Goal: Communication & Community: Answer question/provide support

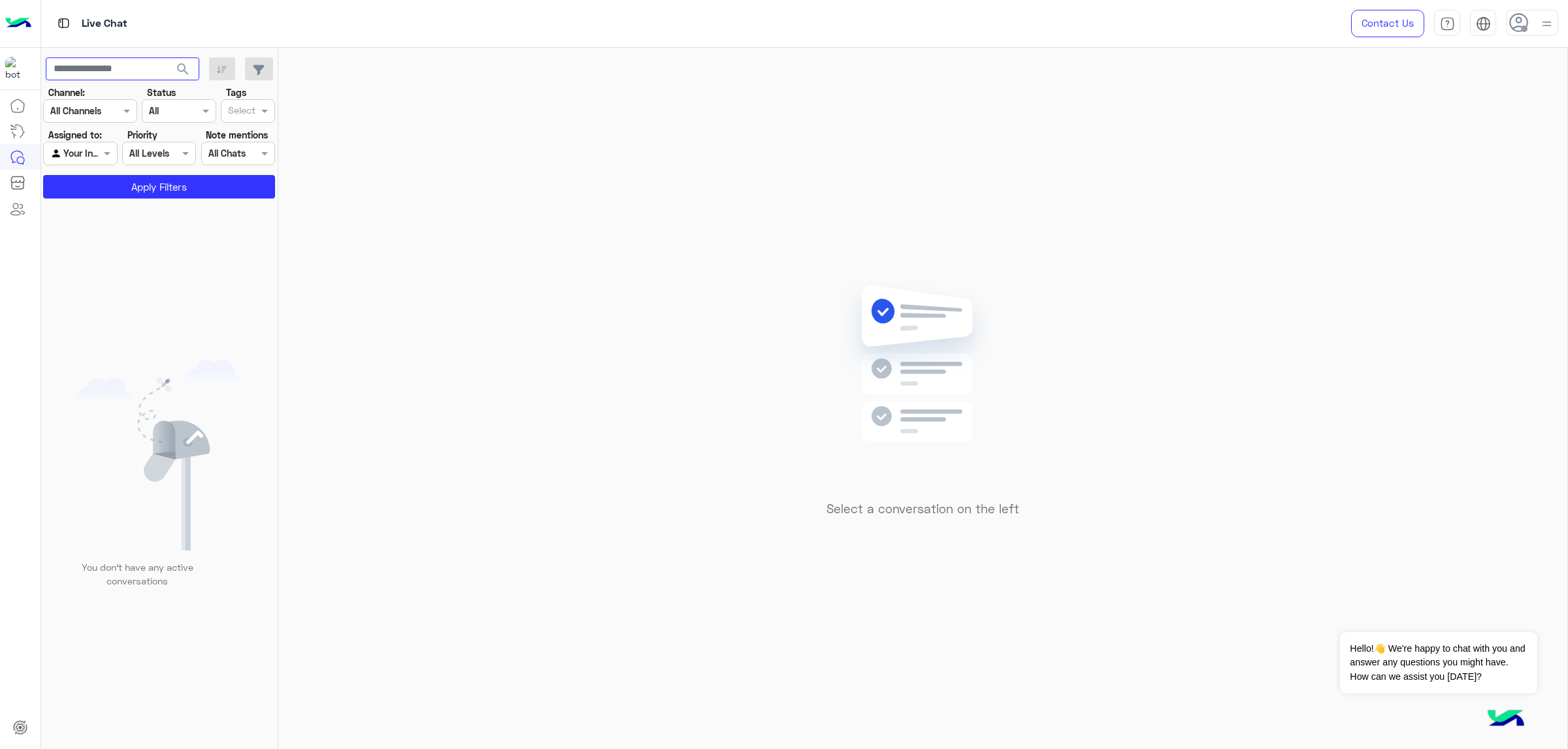
click at [102, 74] on input "text" at bounding box center [122, 69] width 153 height 24
paste input "**********"
type input "**********"
drag, startPoint x: 77, startPoint y: 155, endPoint x: 81, endPoint y: 160, distance: 6.4
click at [78, 155] on input "text" at bounding box center [64, 153] width 30 height 14
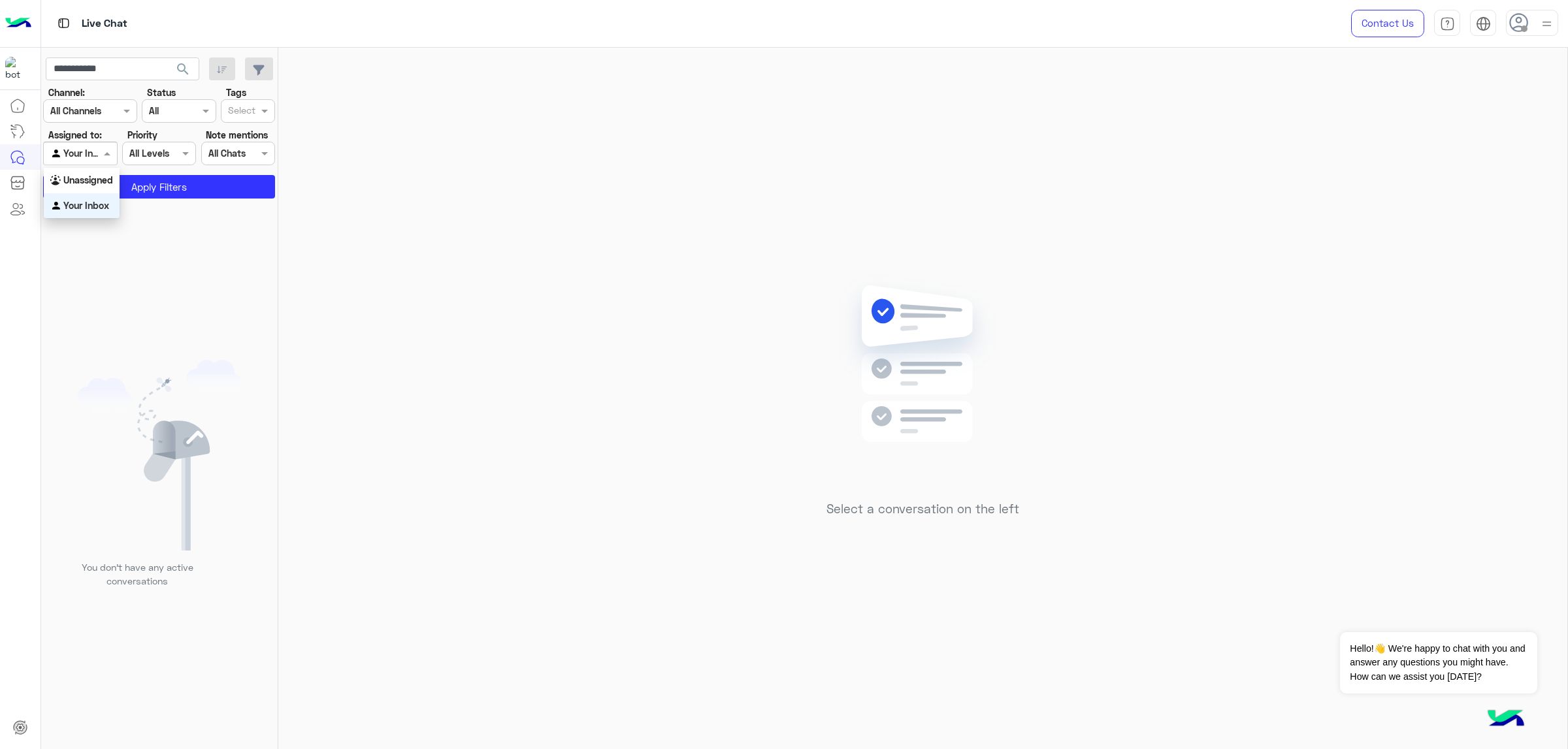
click at [99, 180] on b "Unassigned" at bounding box center [88, 180] width 50 height 11
click at [106, 181] on button "Apply Filters" at bounding box center [160, 187] width 232 height 24
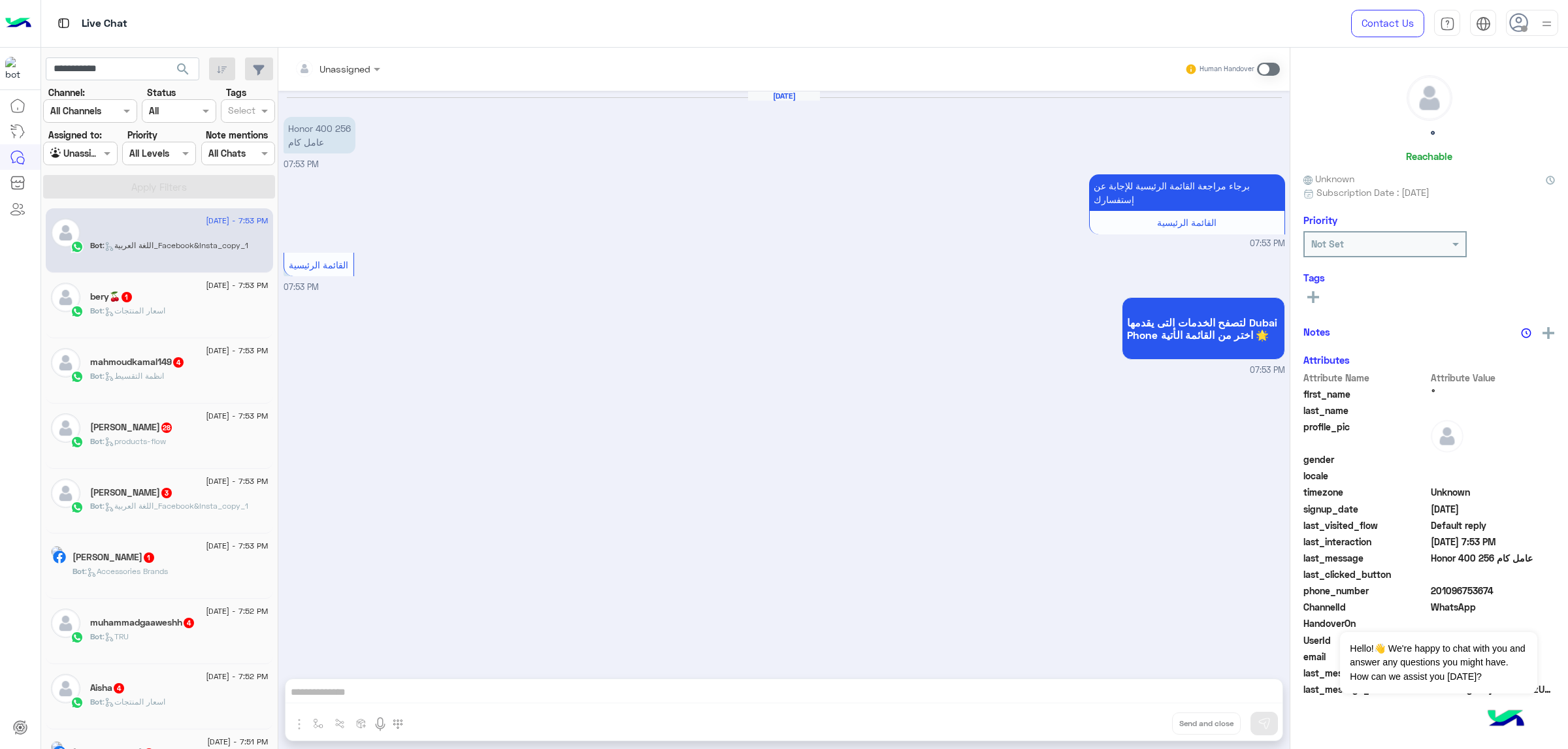
click at [184, 64] on span "search" at bounding box center [182, 69] width 15 height 15
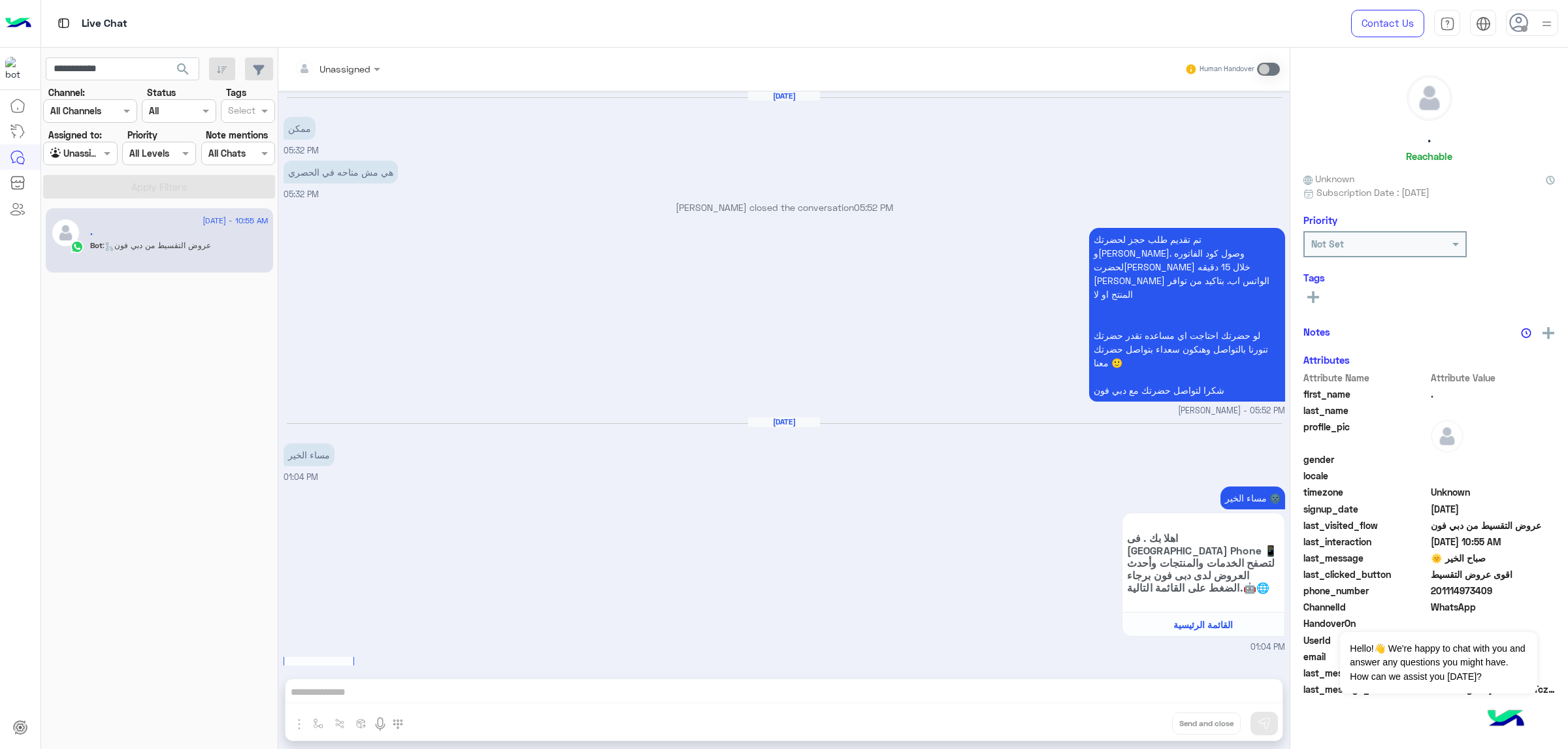
scroll to position [2119, 0]
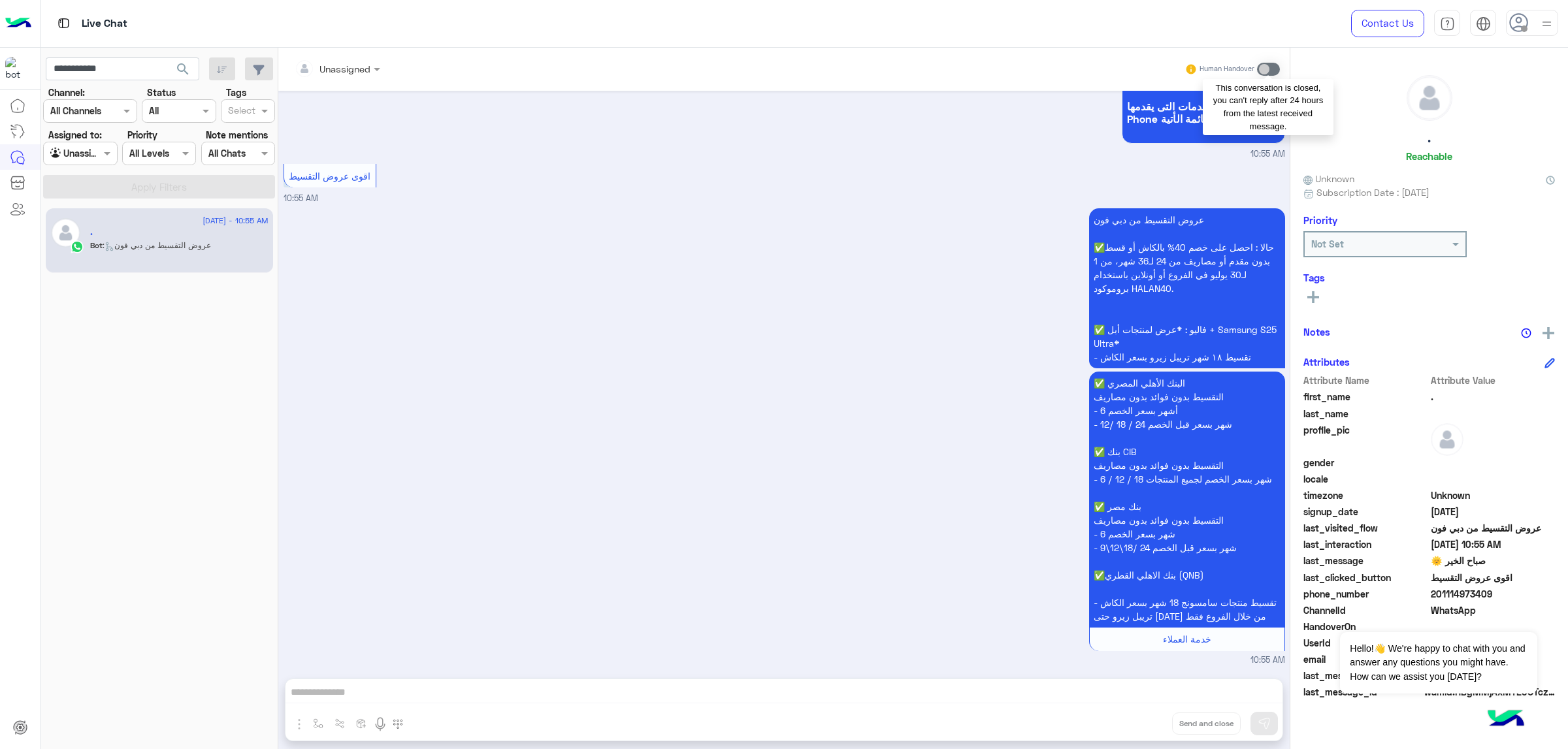
click at [1264, 72] on span at bounding box center [1268, 69] width 23 height 13
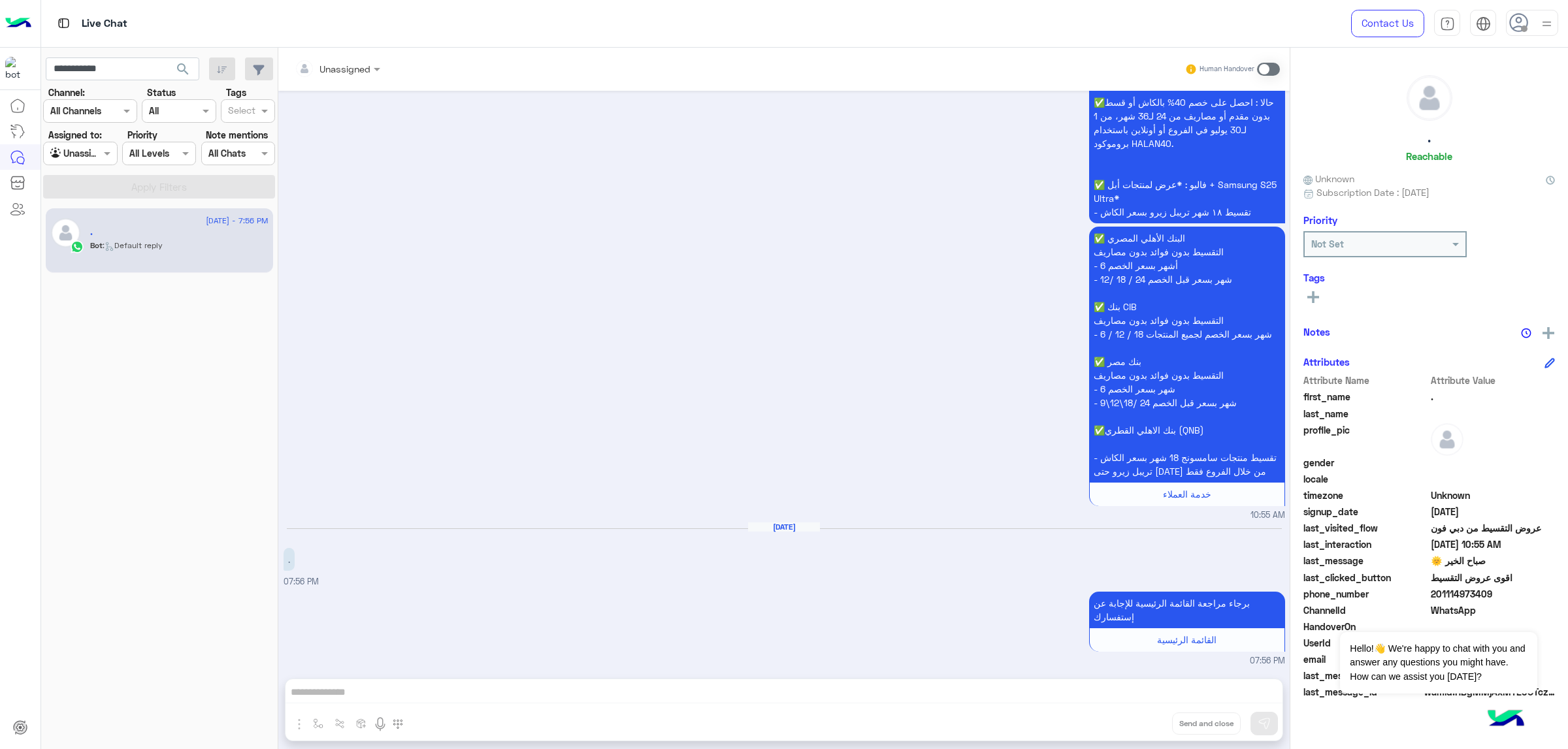
click at [473, 668] on div "Unassigned Human Handover [DATE] ممكن 05:32 PM هي مش متاحه في الحصري 05:32 PM […" at bounding box center [784, 402] width 1011 height 707
click at [1269, 72] on span at bounding box center [1268, 69] width 23 height 13
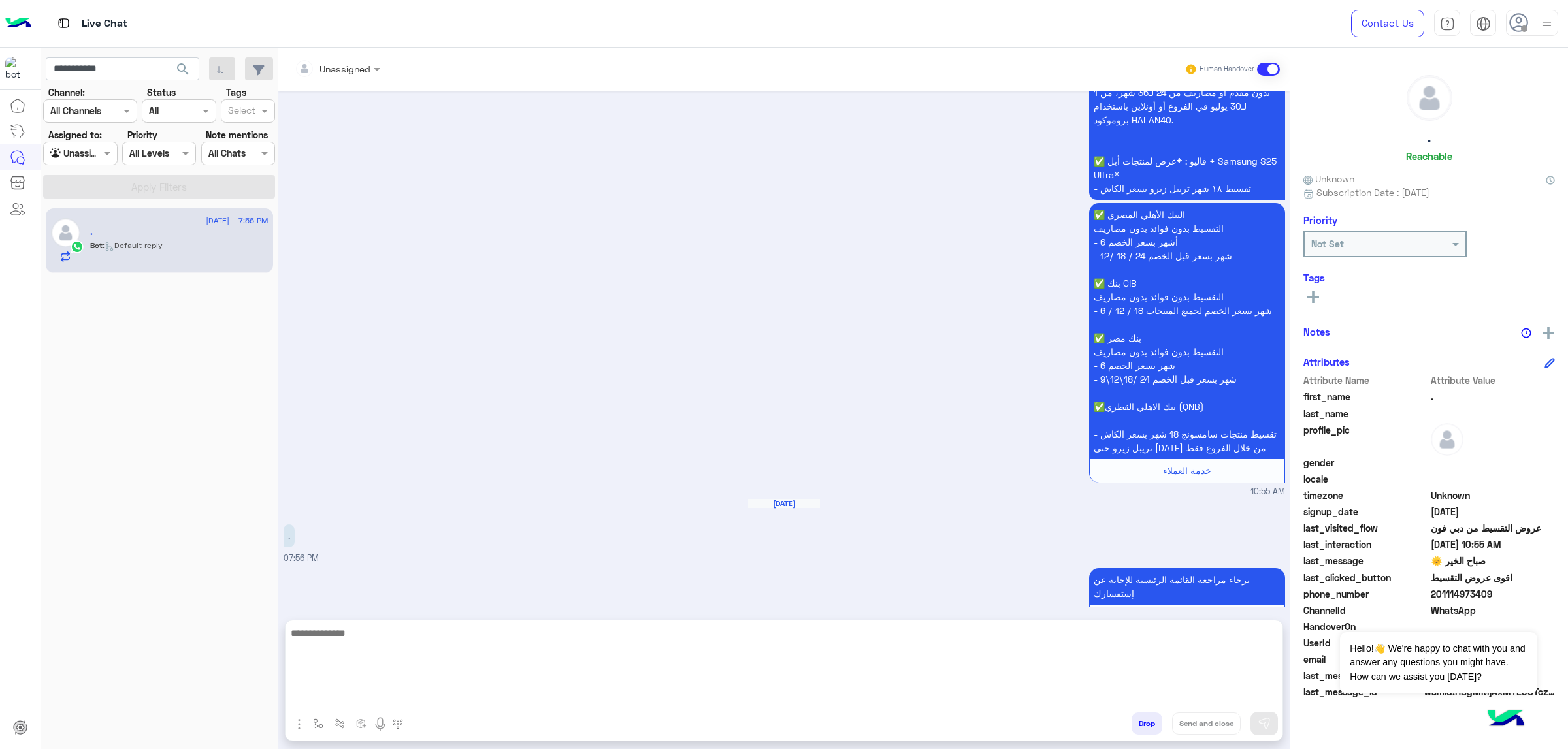
click at [490, 692] on textarea at bounding box center [784, 665] width 997 height 78
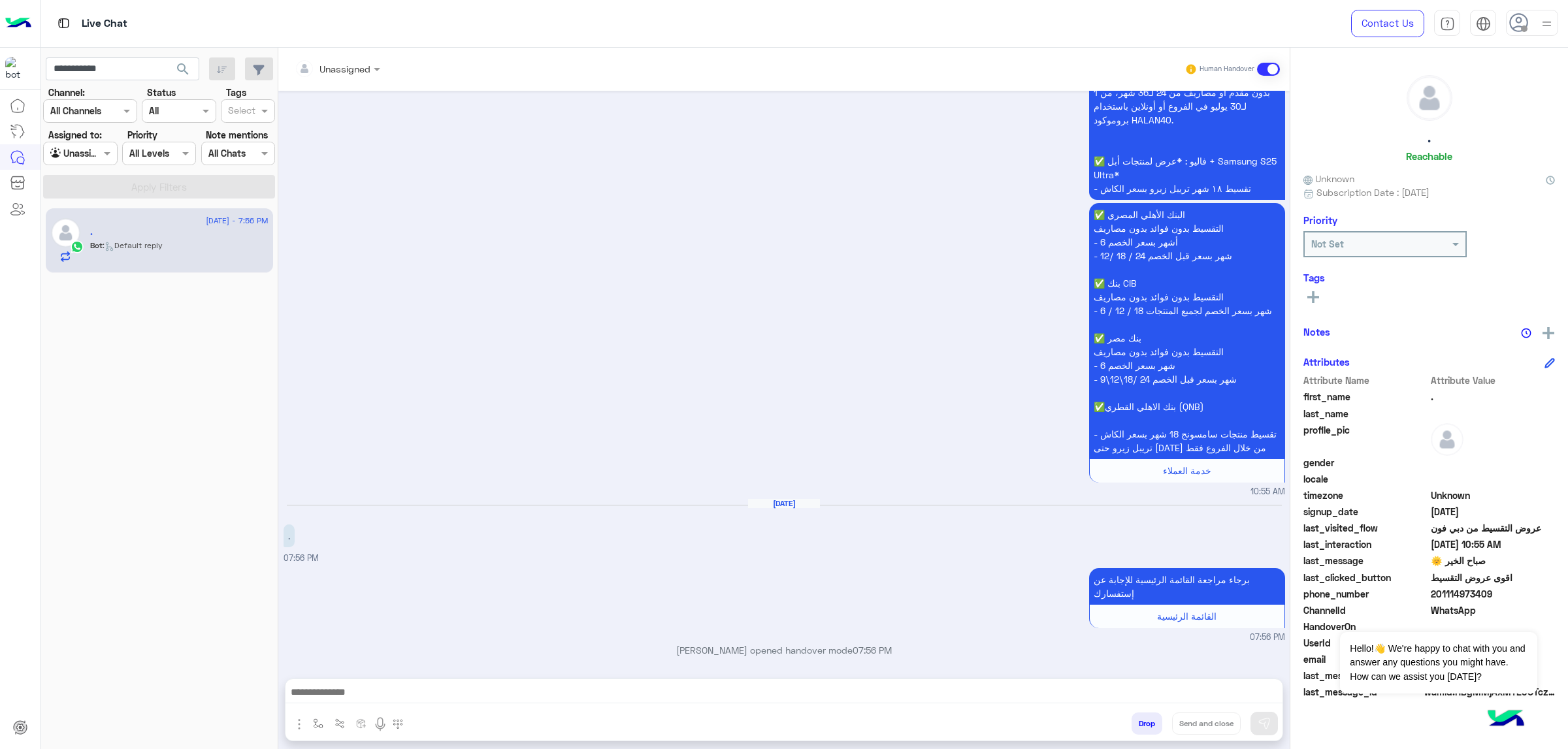
click at [300, 724] on img "button" at bounding box center [298, 724] width 15 height 15
click at [319, 667] on span "Attachements" at bounding box center [345, 670] width 65 height 15
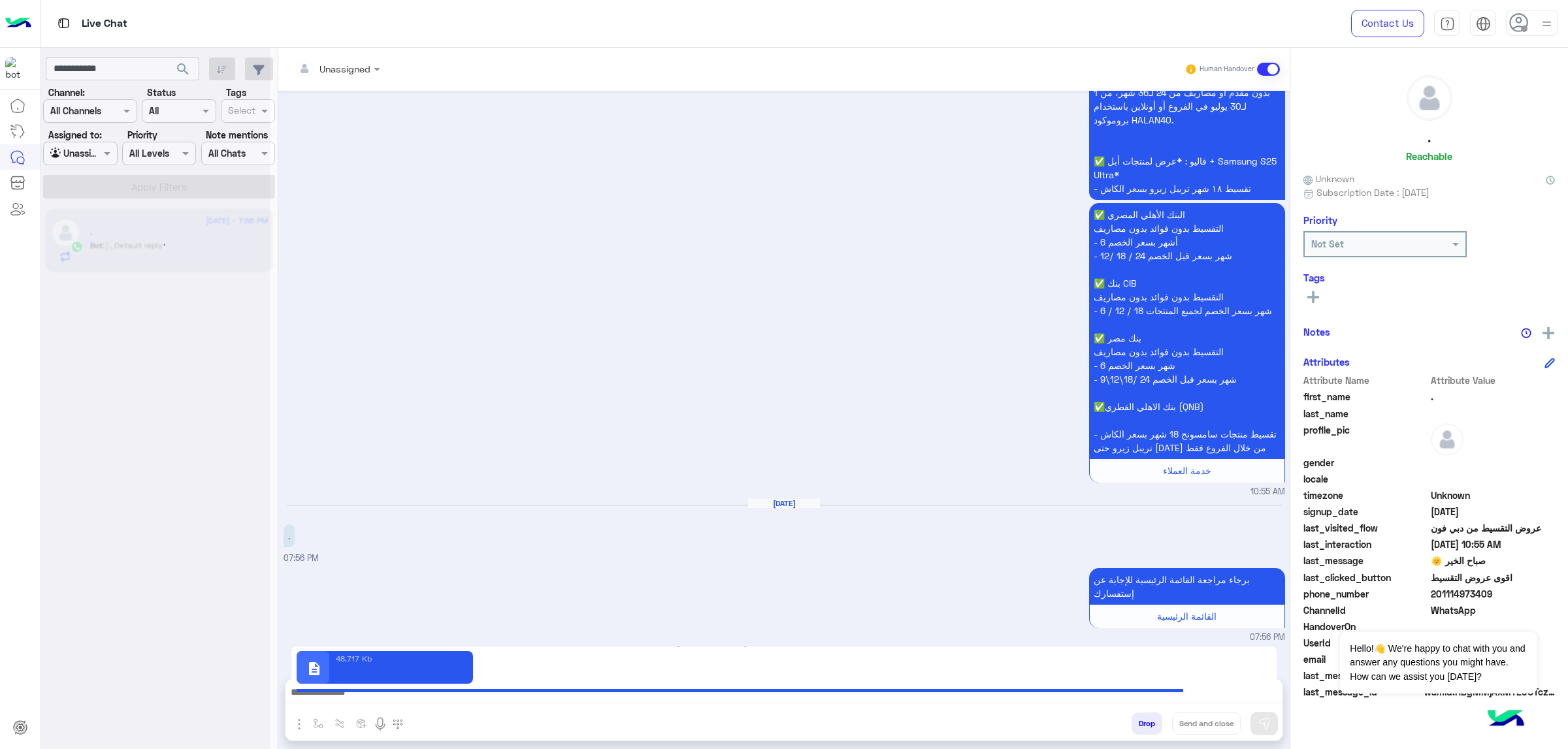
type textarea "**********"
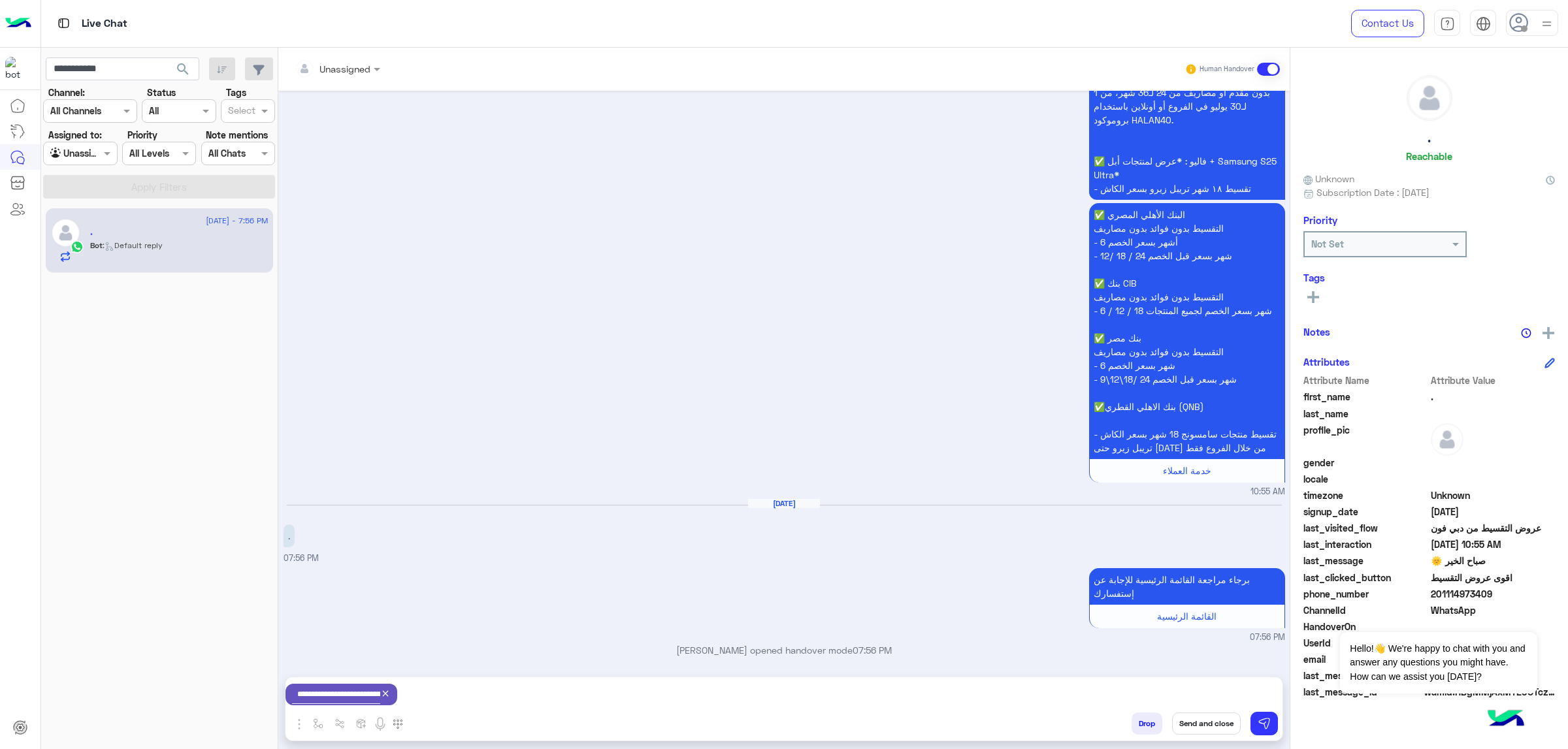
scroll to position [2290, 0]
click at [1268, 717] on img at bounding box center [1264, 724] width 13 height 13
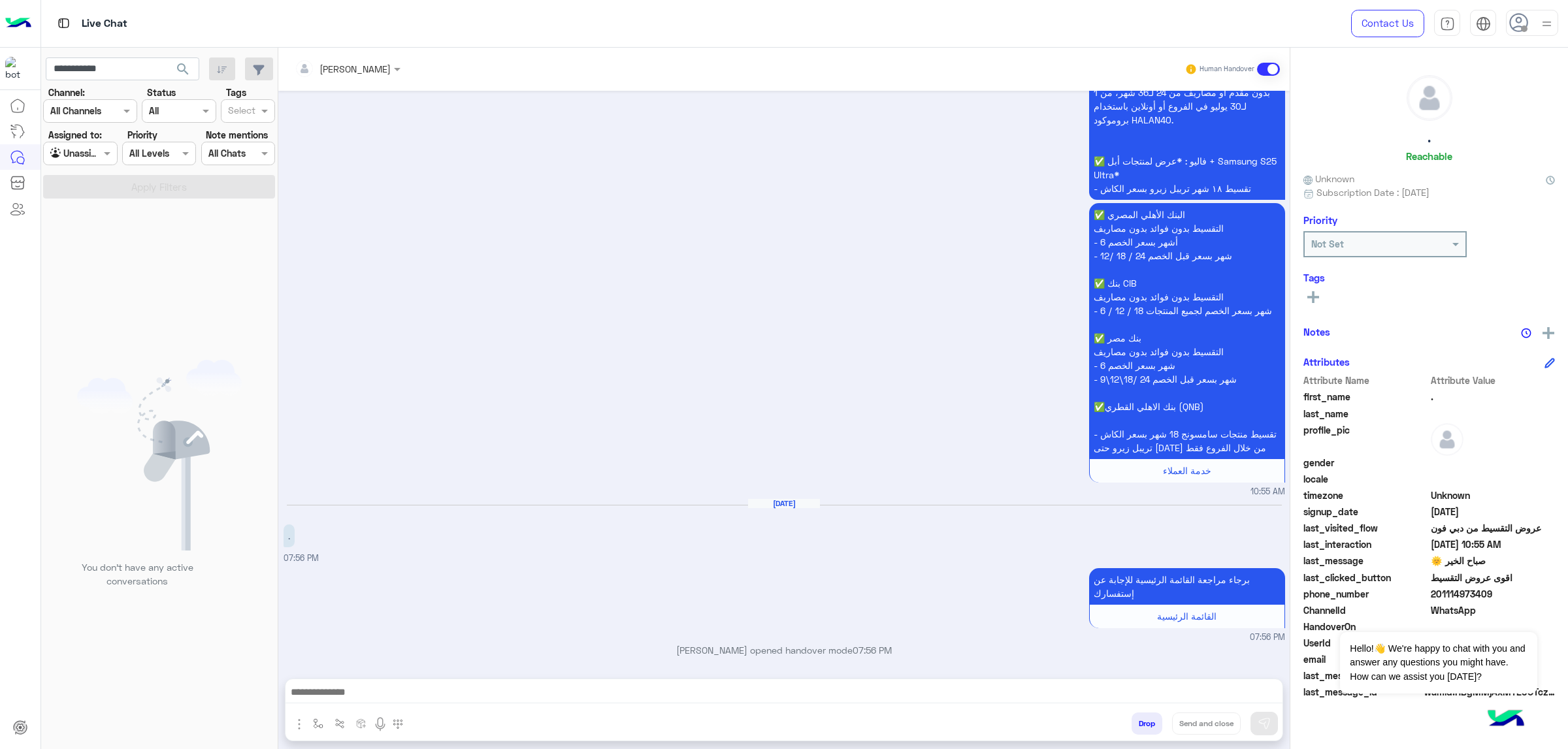
scroll to position [2367, 0]
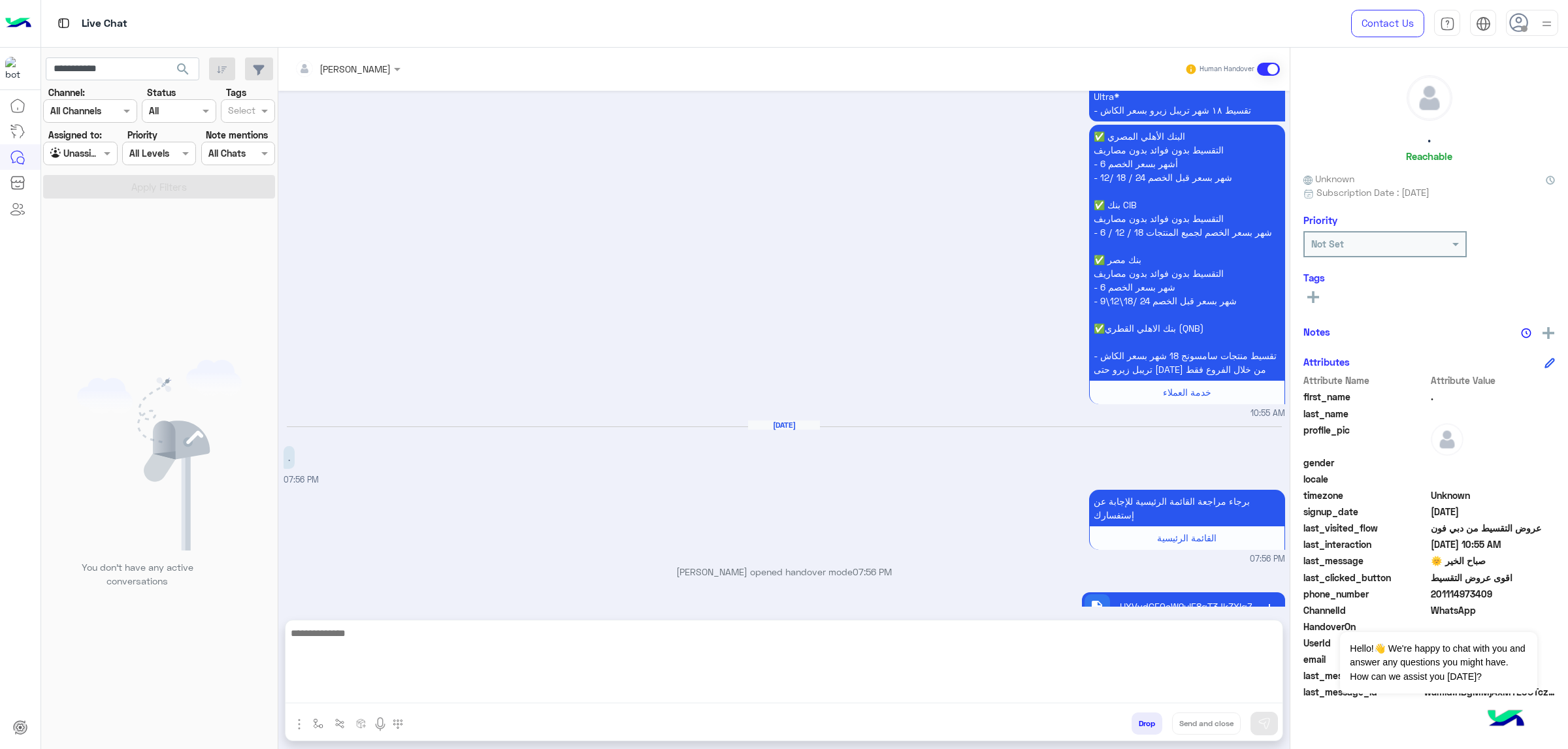
click at [896, 695] on textarea at bounding box center [784, 665] width 997 height 78
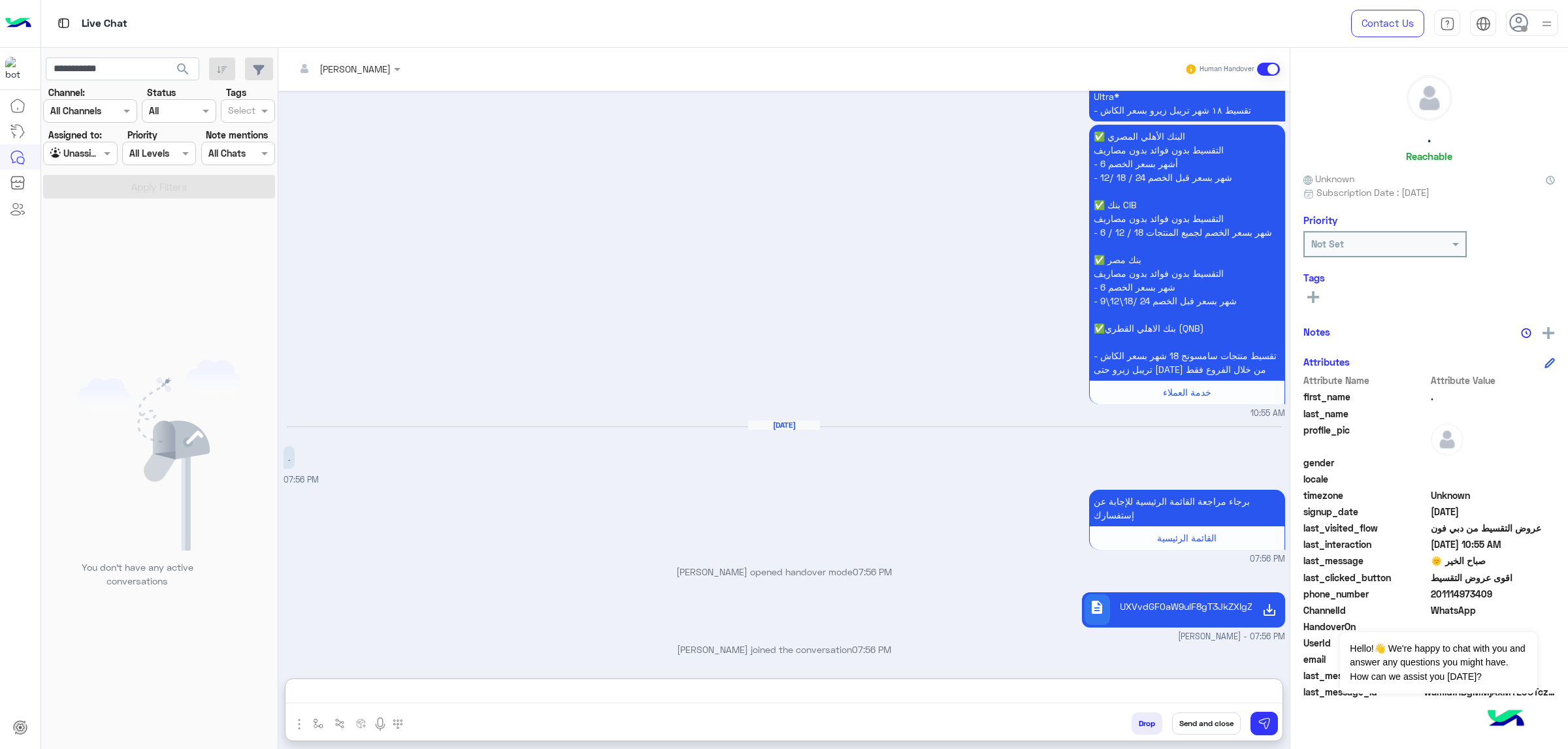
click at [1222, 717] on button "Send and close" at bounding box center [1207, 724] width 69 height 22
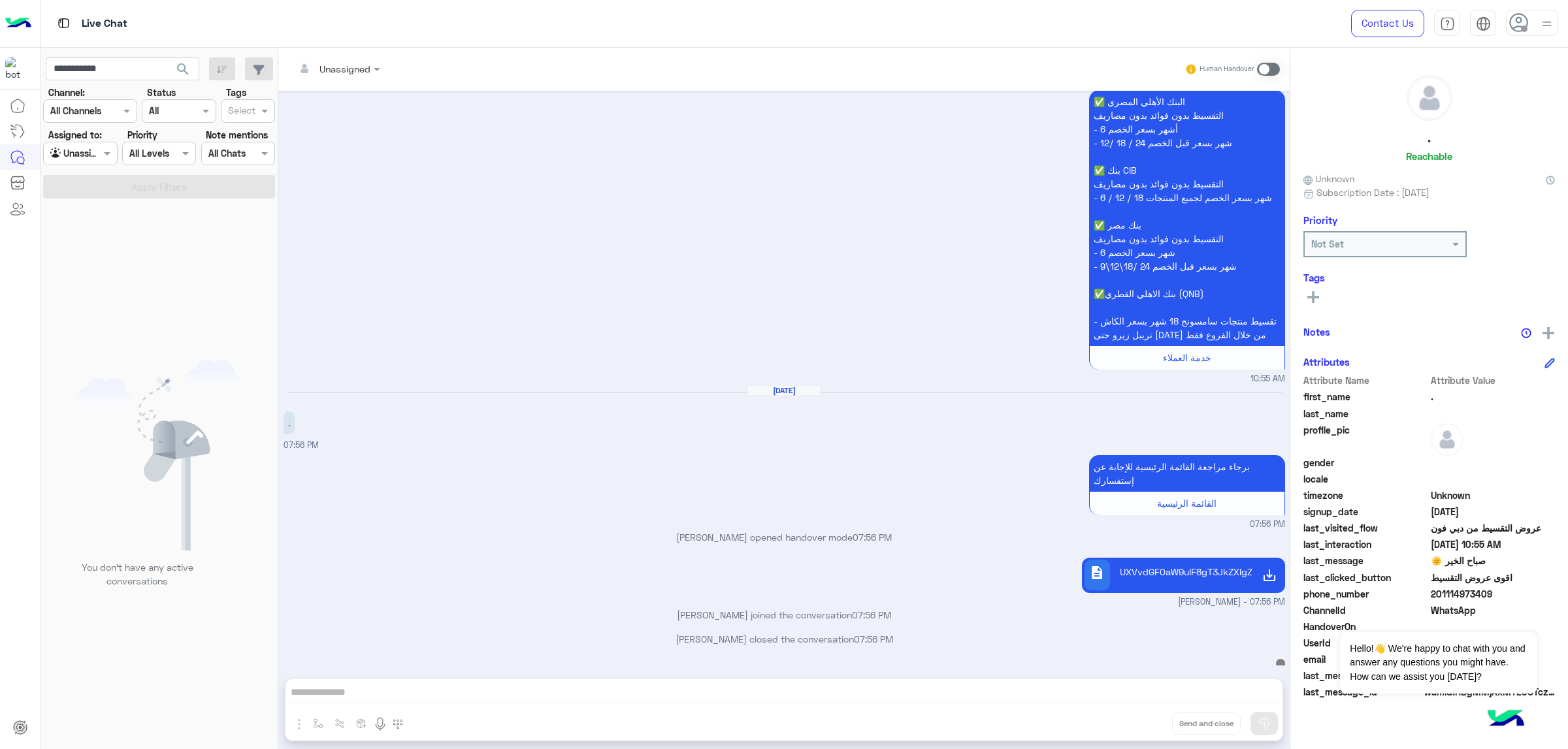
scroll to position [2418, 0]
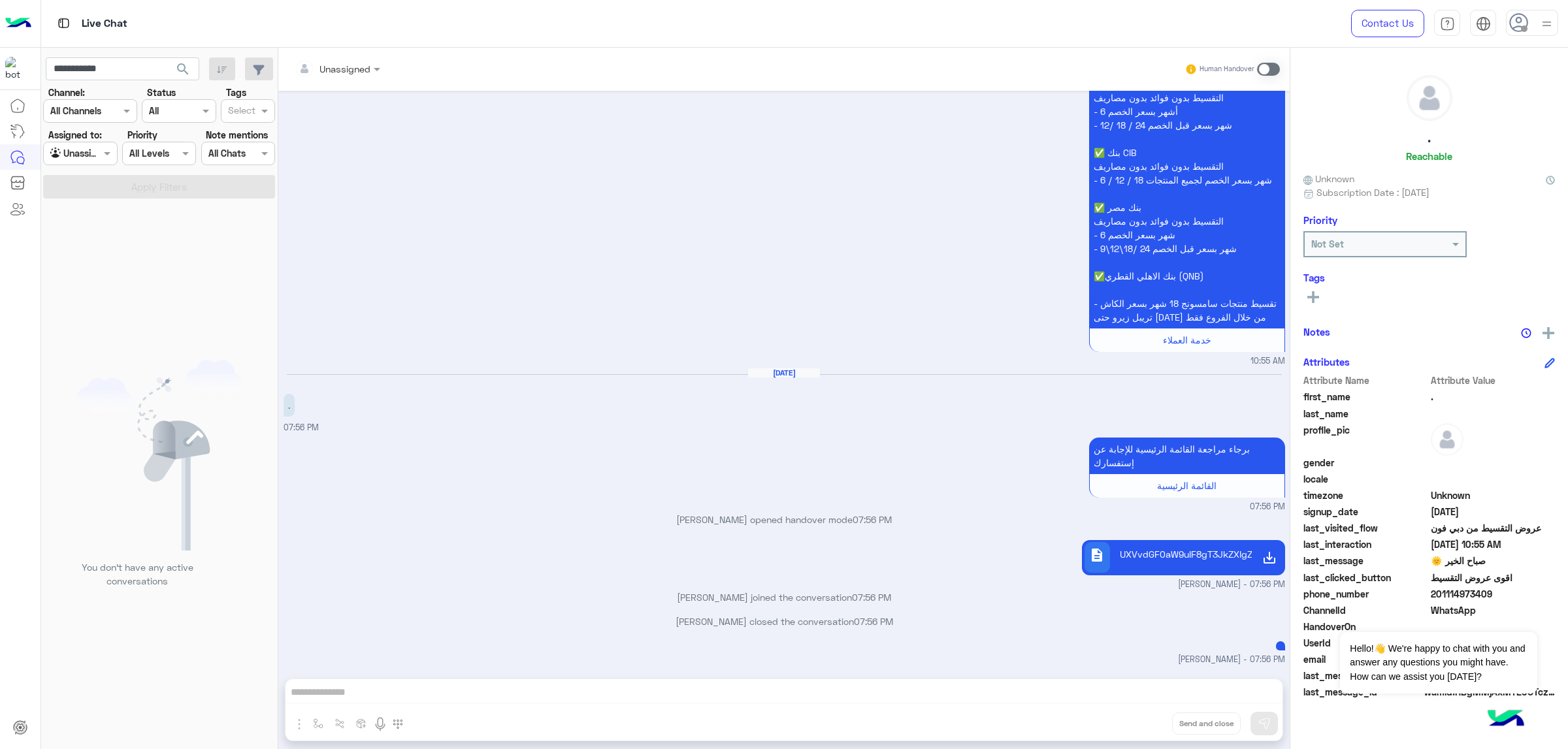
click at [1539, 34] on div at bounding box center [1547, 23] width 16 height 24
click at [1502, 87] on div "mohaned hassanen [EMAIL_ADDRESS][DOMAIN_NAME]" at bounding box center [1476, 63] width 162 height 48
click at [1497, 98] on label "Online" at bounding box center [1476, 100] width 142 height 24
click at [126, 69] on input "**********" at bounding box center [122, 69] width 153 height 24
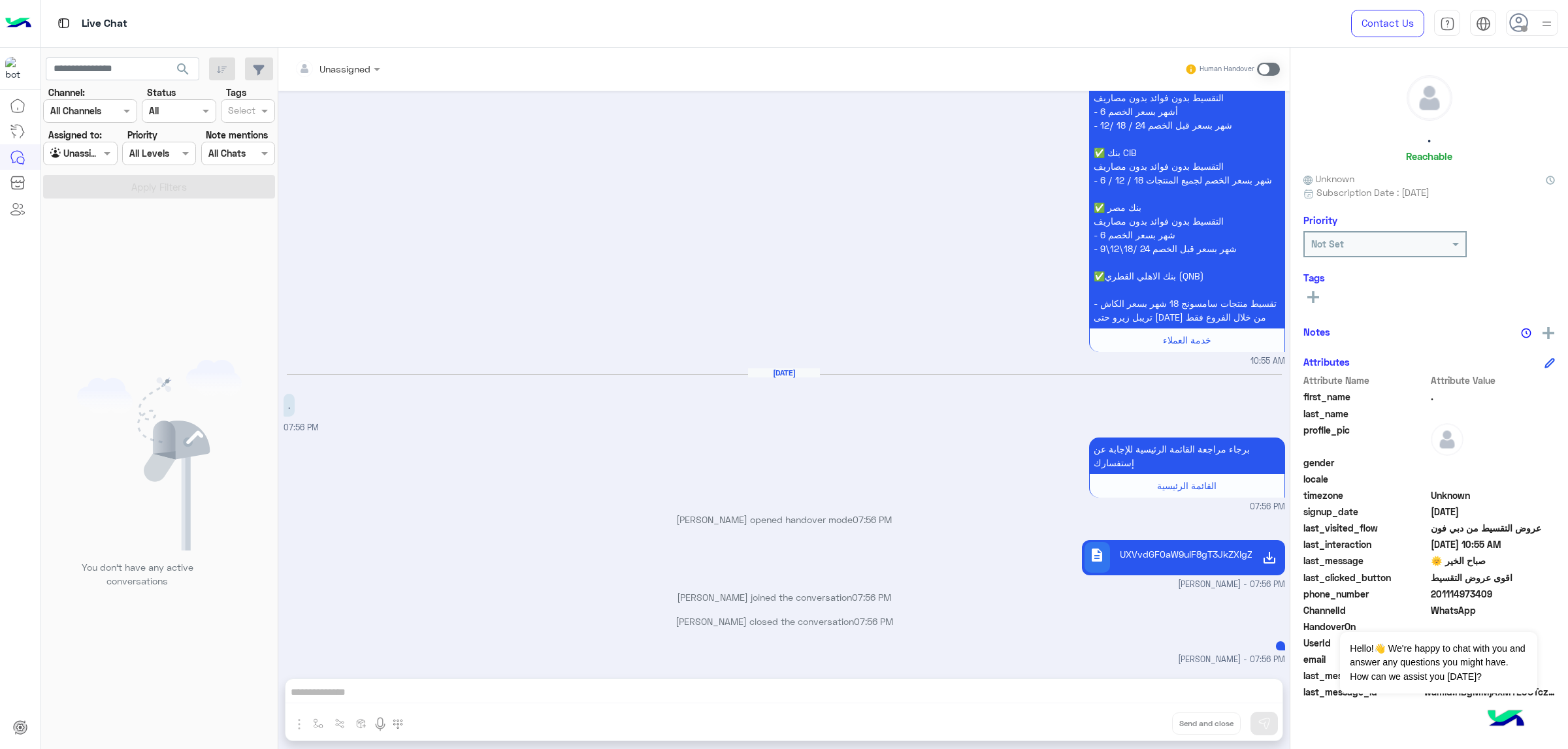
click at [183, 73] on span "search" at bounding box center [182, 69] width 15 height 15
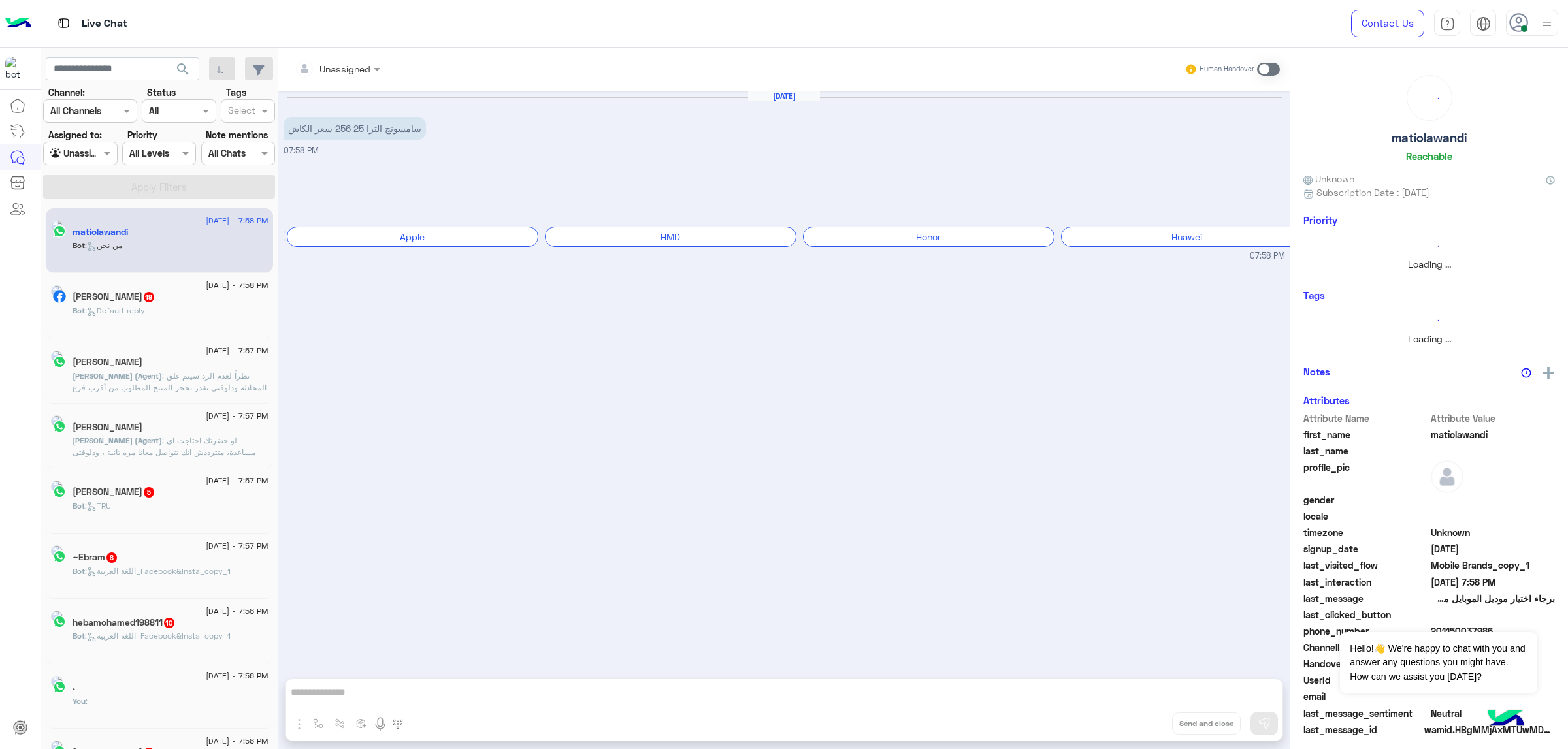
scroll to position [5, 0]
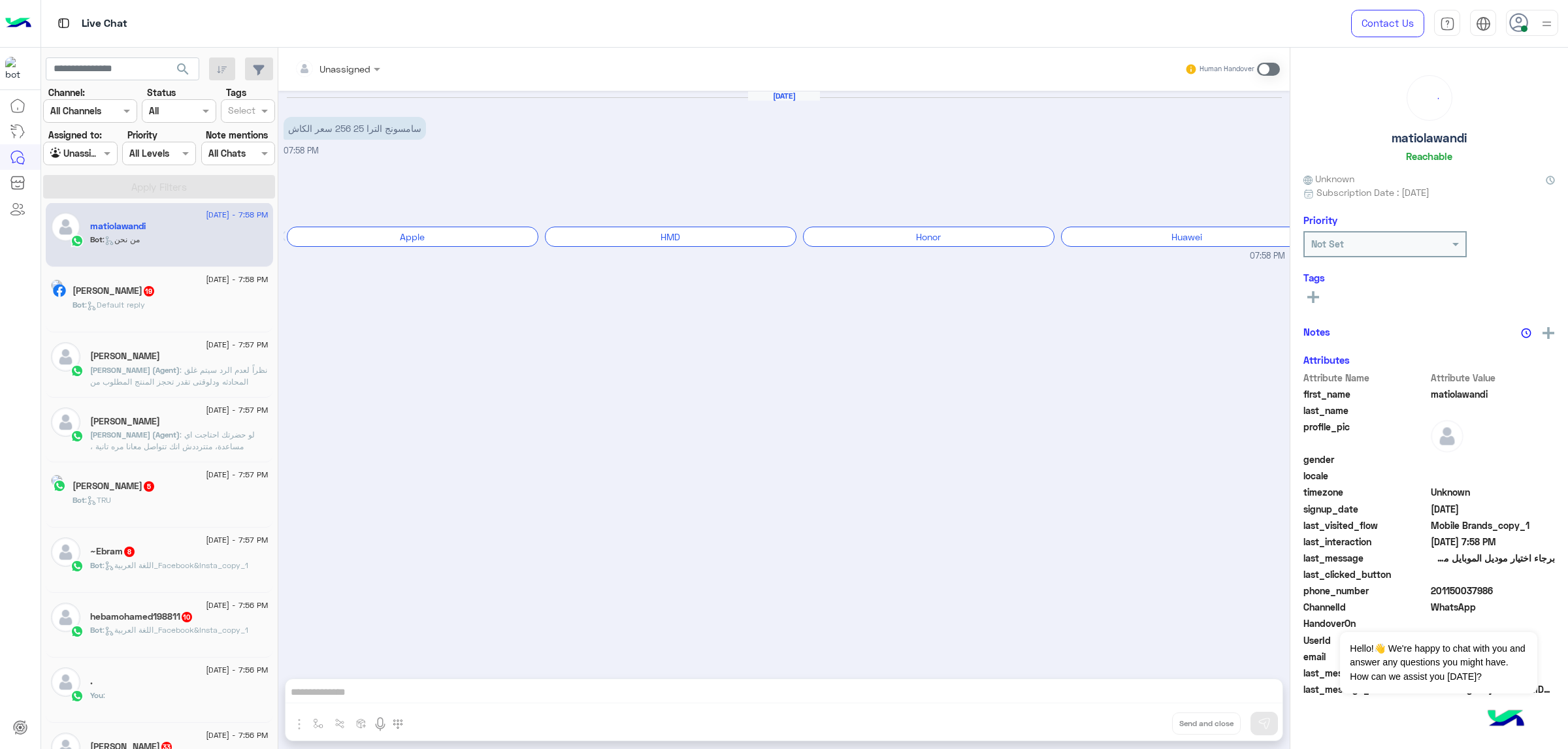
click at [77, 157] on input "text" at bounding box center [64, 153] width 30 height 14
click at [89, 196] on div "Your Inbox" at bounding box center [82, 206] width 76 height 25
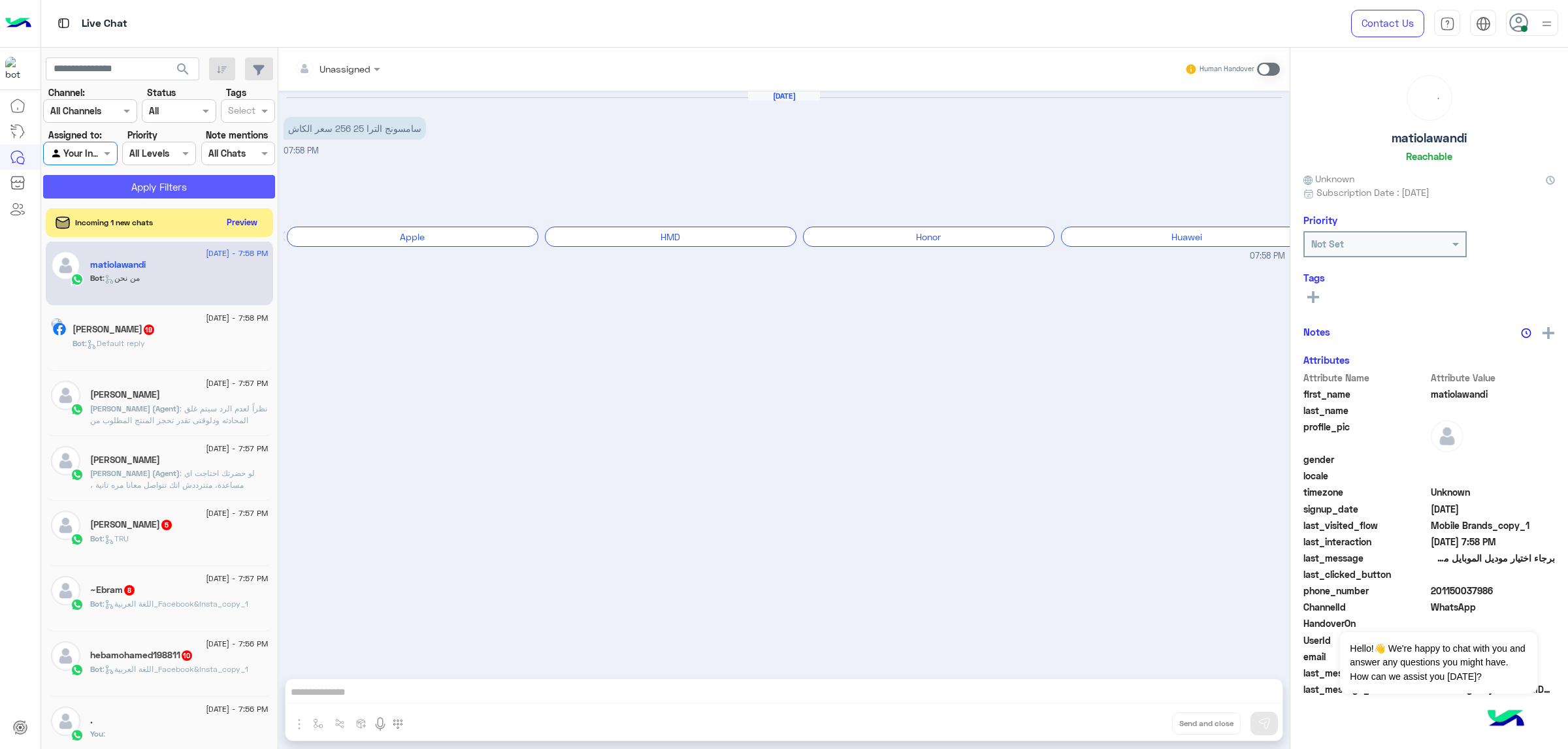
click at [160, 189] on button "Apply Filters" at bounding box center [160, 187] width 232 height 24
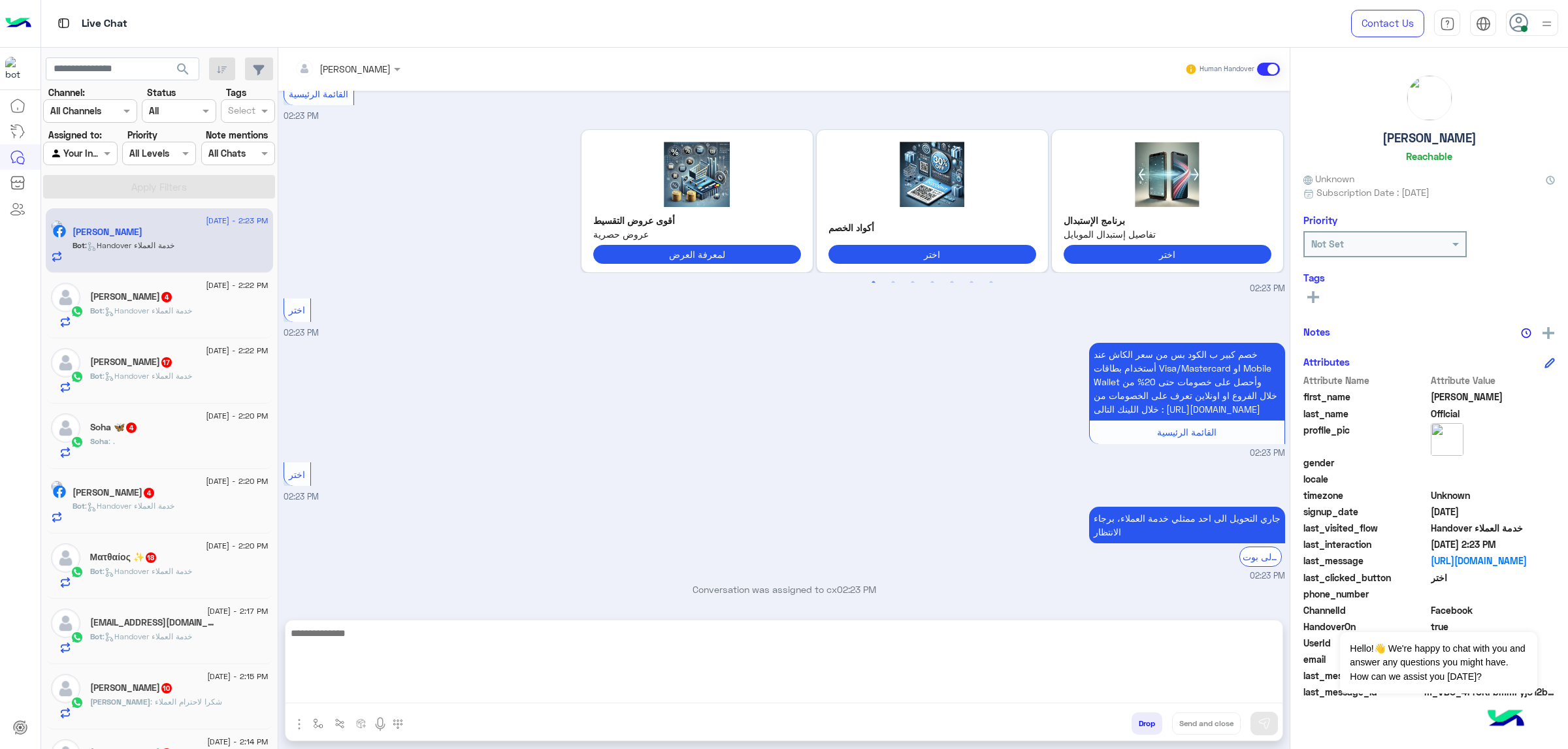
click at [478, 700] on textarea at bounding box center [784, 665] width 997 height 78
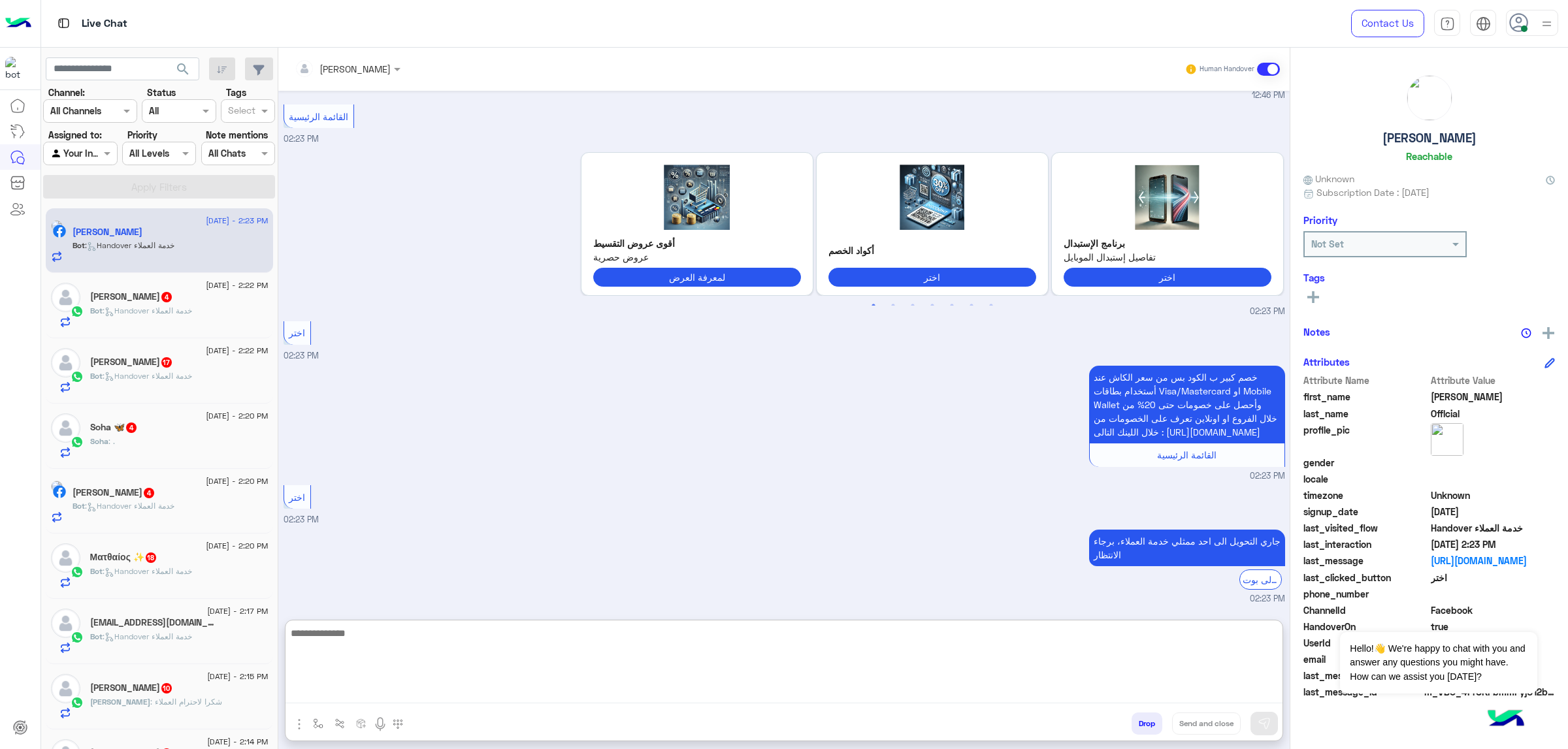
scroll to position [2325, 0]
